Goal: Transaction & Acquisition: Book appointment/travel/reservation

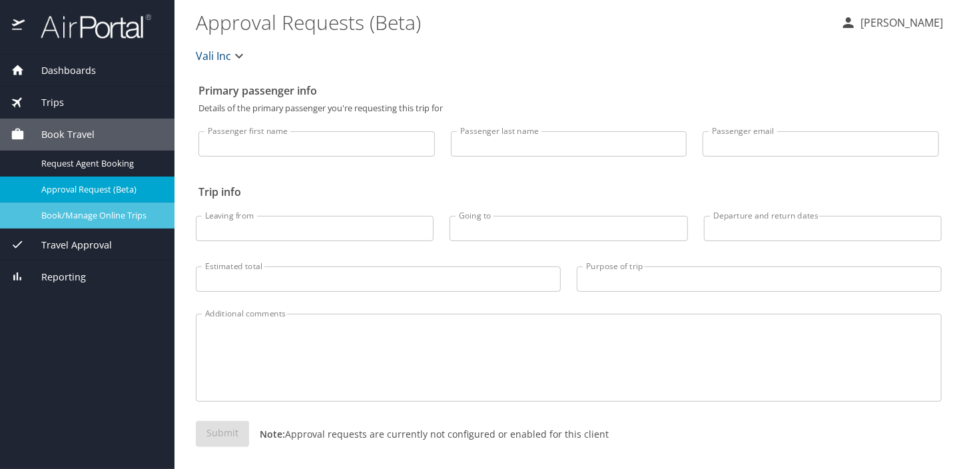
click at [124, 215] on span "Book/Manage Online Trips" at bounding box center [99, 215] width 117 height 13
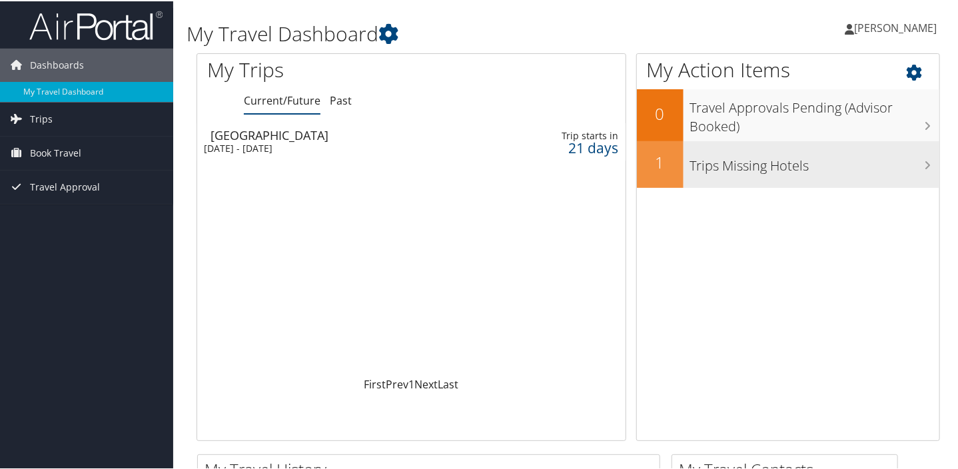
click at [761, 164] on h3 "Trips Missing Hotels" at bounding box center [814, 161] width 249 height 25
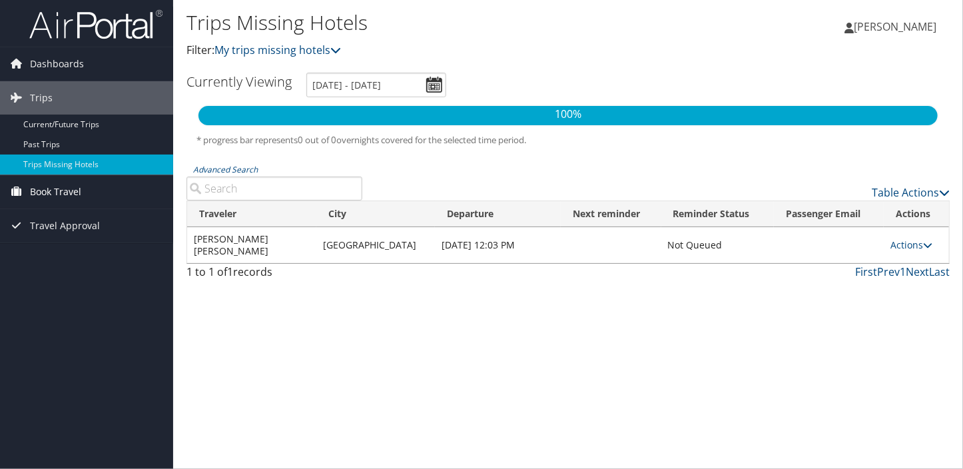
click at [47, 188] on span "Book Travel" at bounding box center [55, 191] width 51 height 33
click at [41, 192] on span "Book Travel" at bounding box center [55, 191] width 51 height 33
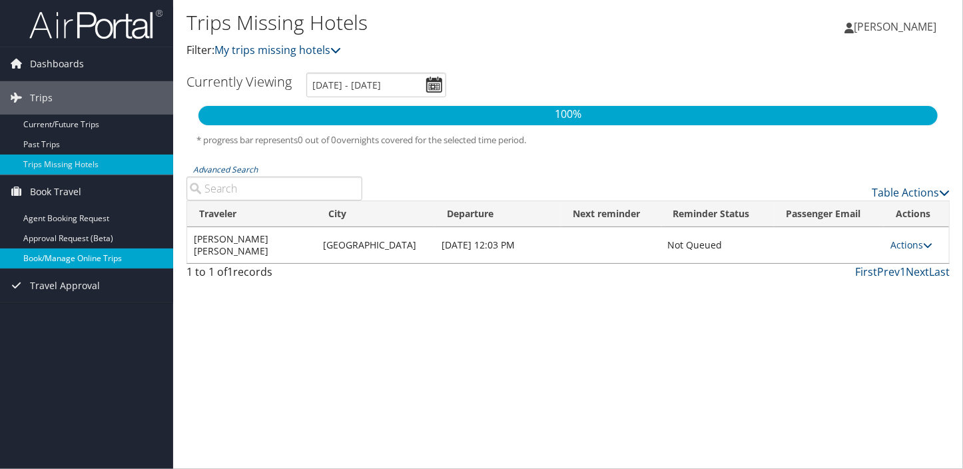
click at [53, 256] on link "Book/Manage Online Trips" at bounding box center [86, 258] width 173 height 20
